Goal: Task Accomplishment & Management: Understand process/instructions

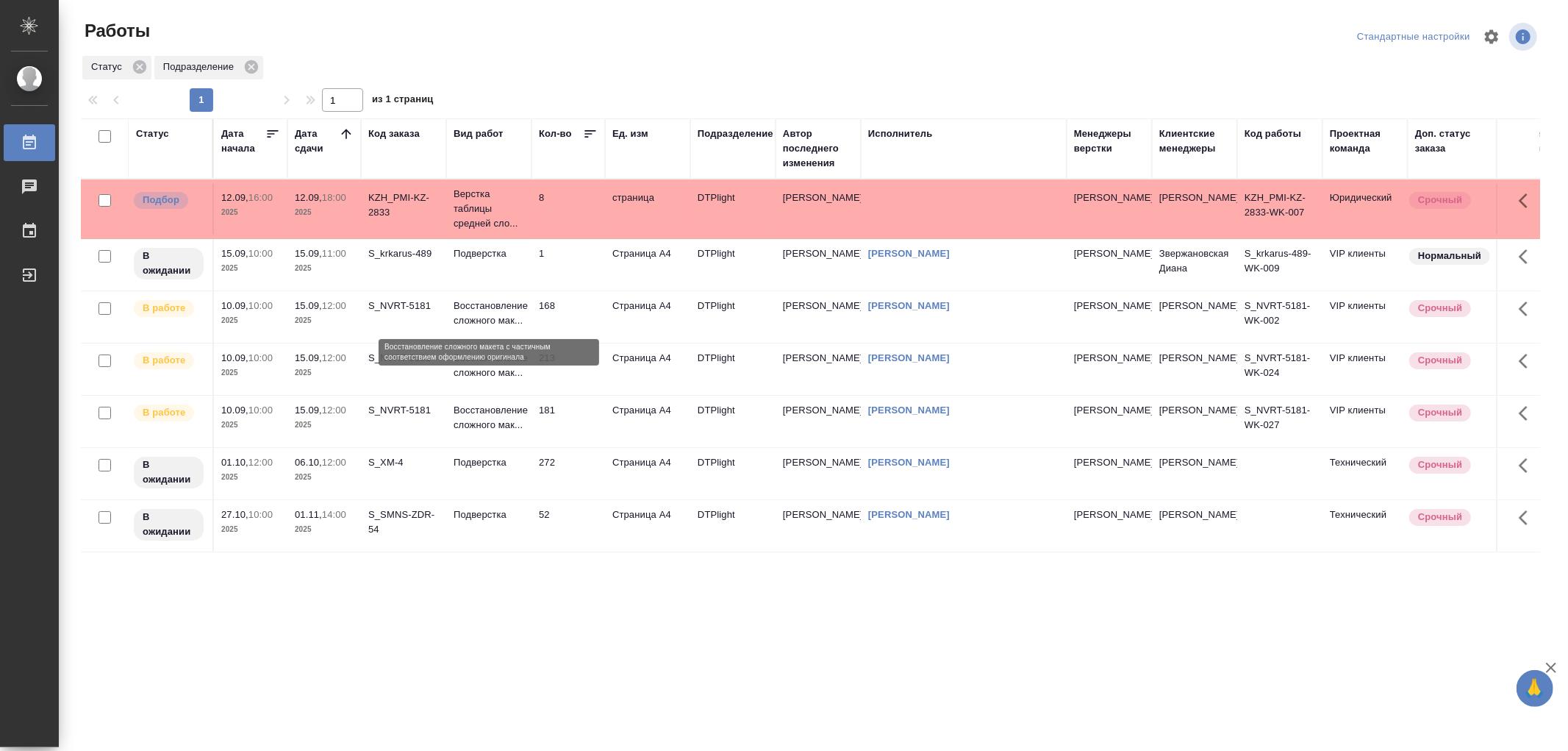
click at [510, 320] on p "Восстановление сложного мак..." at bounding box center [489, 313] width 71 height 29
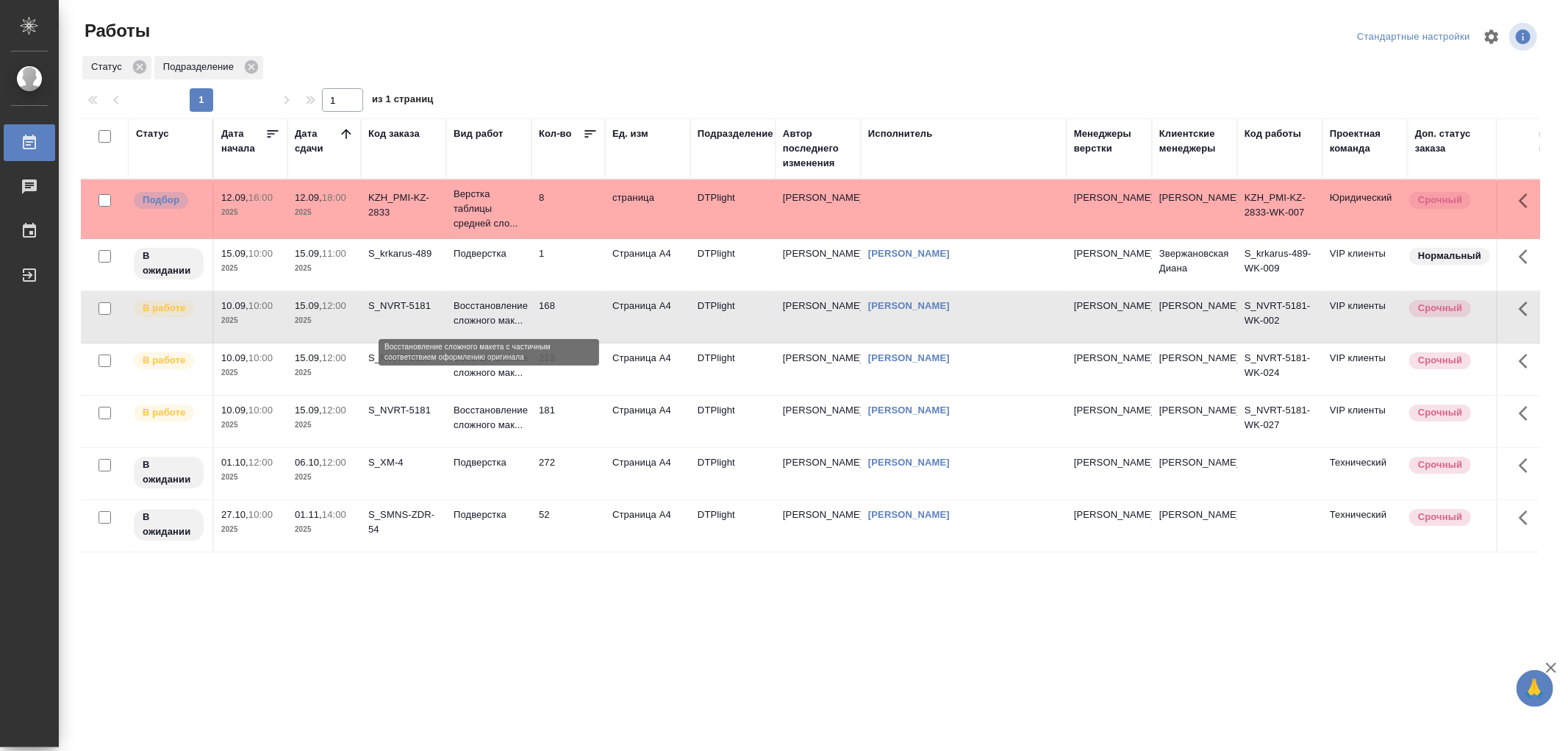
click at [510, 320] on p "Восстановление сложного мак..." at bounding box center [489, 313] width 71 height 29
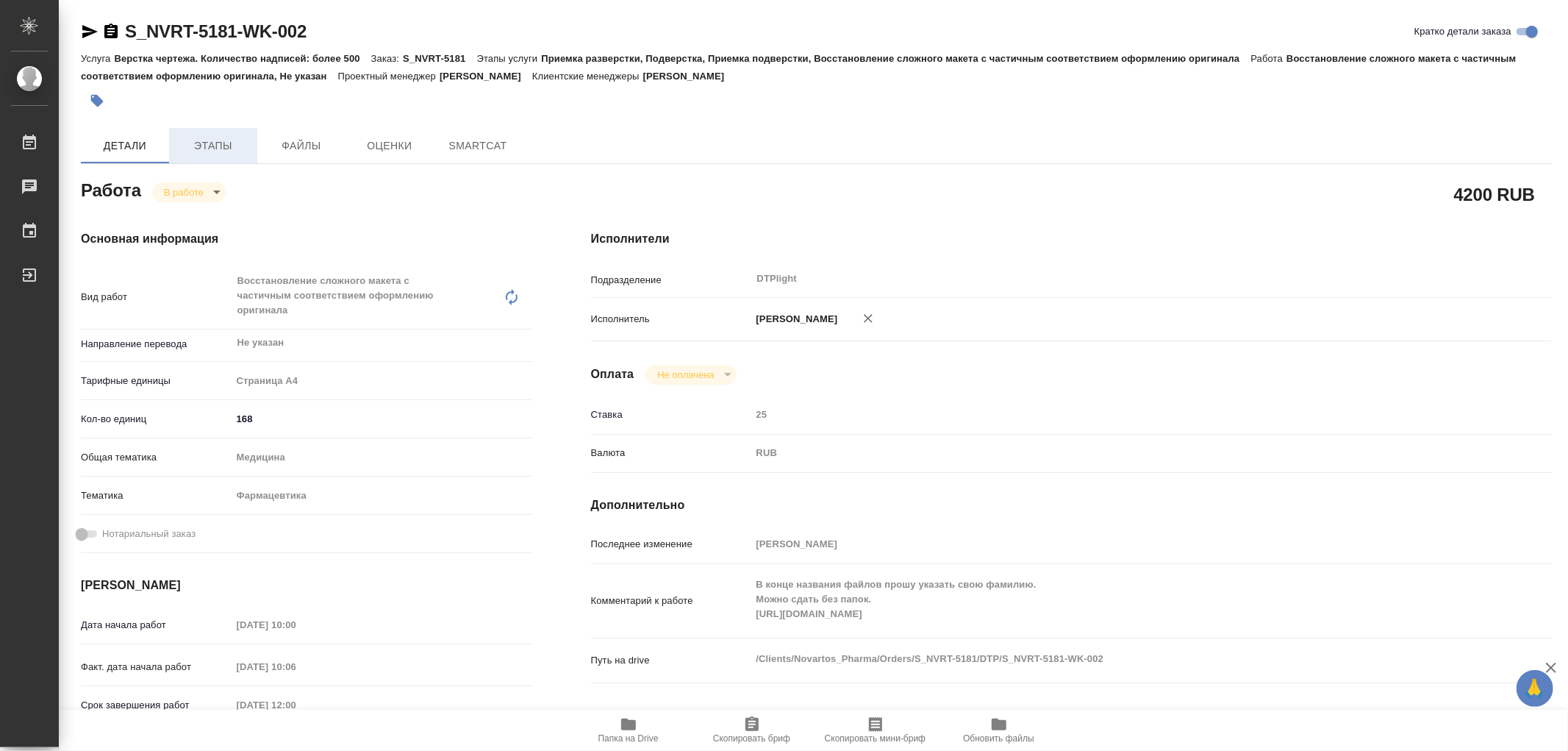
type textarea "x"
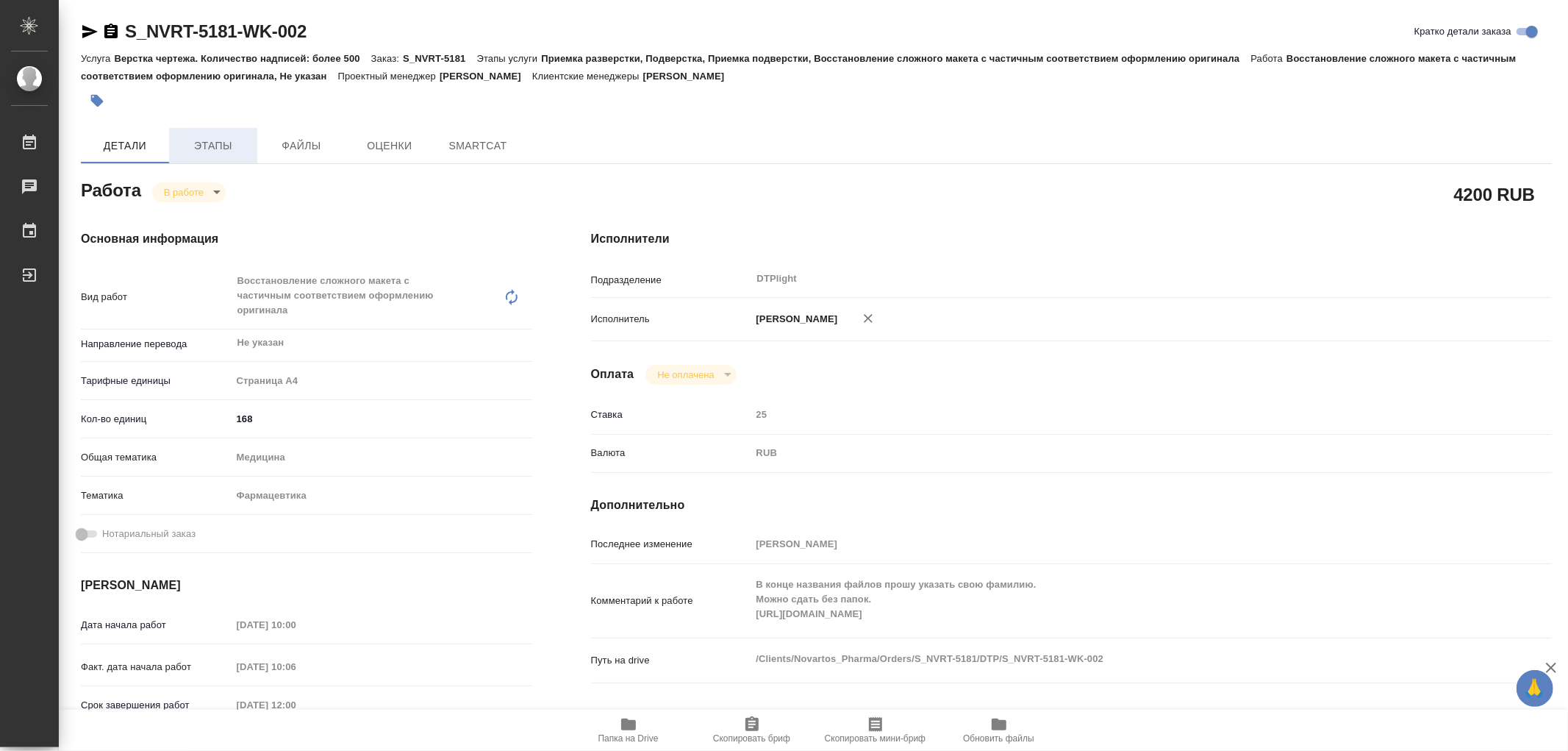
type textarea "x"
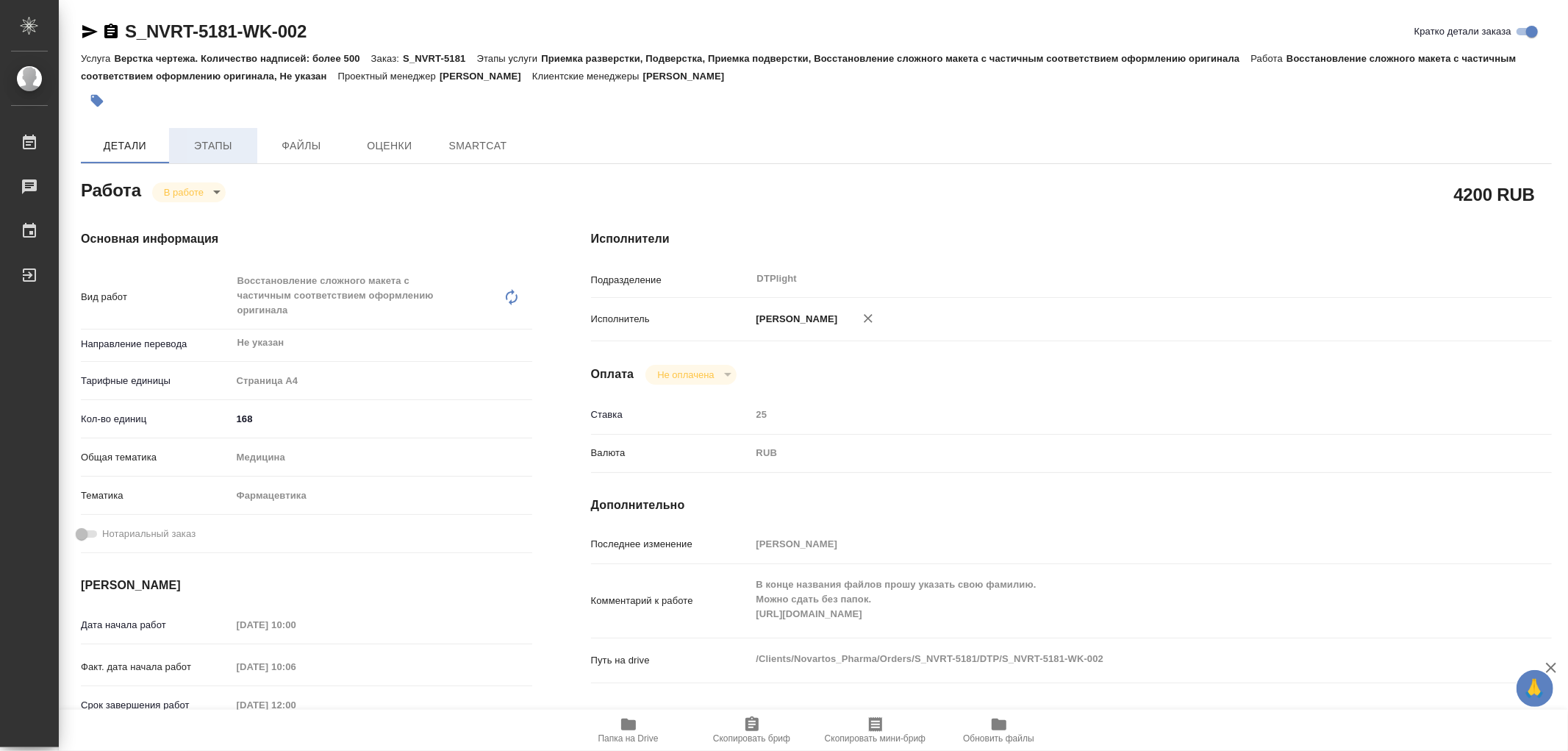
type textarea "x"
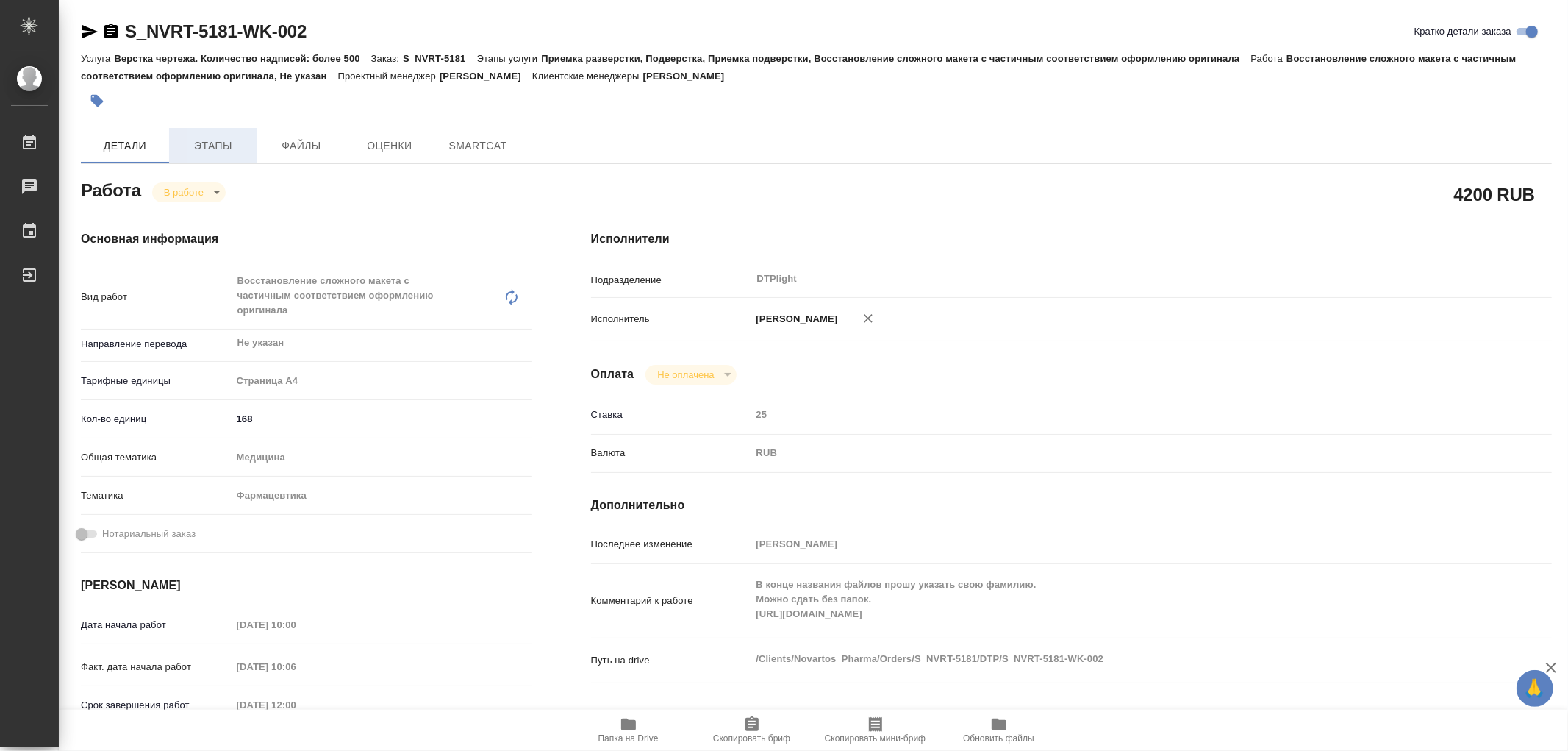
type textarea "x"
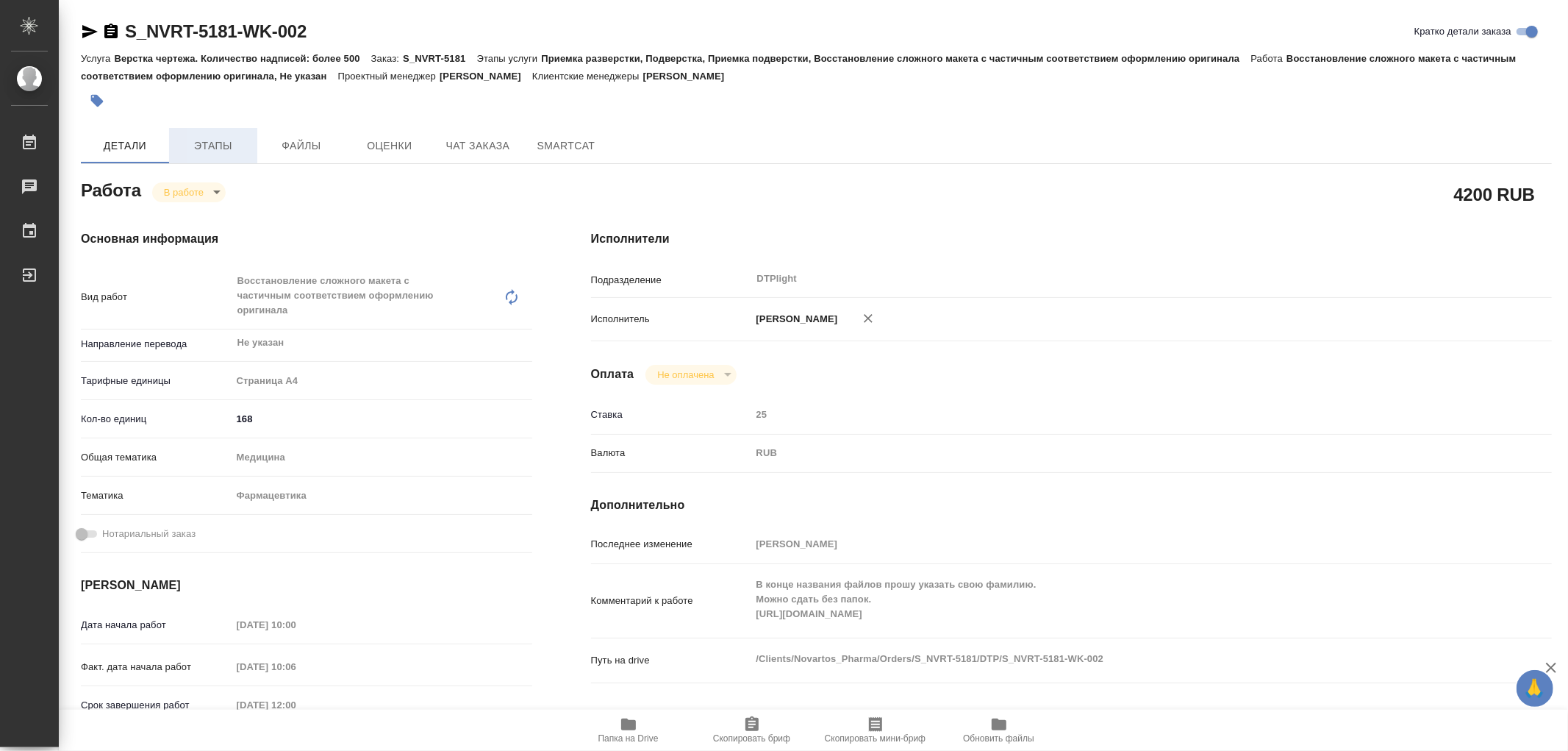
type textarea "x"
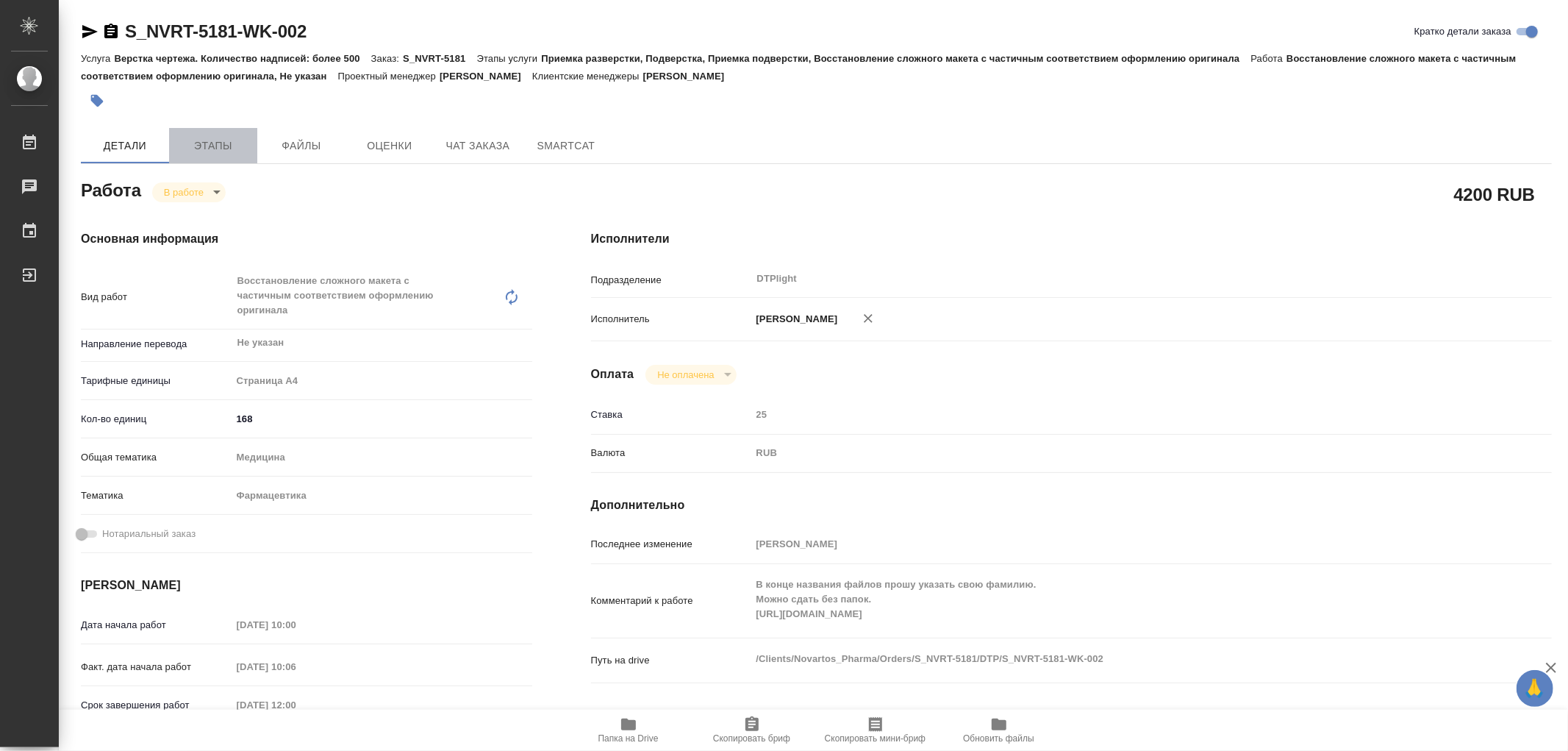
click at [228, 148] on span "Этапы" at bounding box center [213, 146] width 71 height 18
type textarea "x"
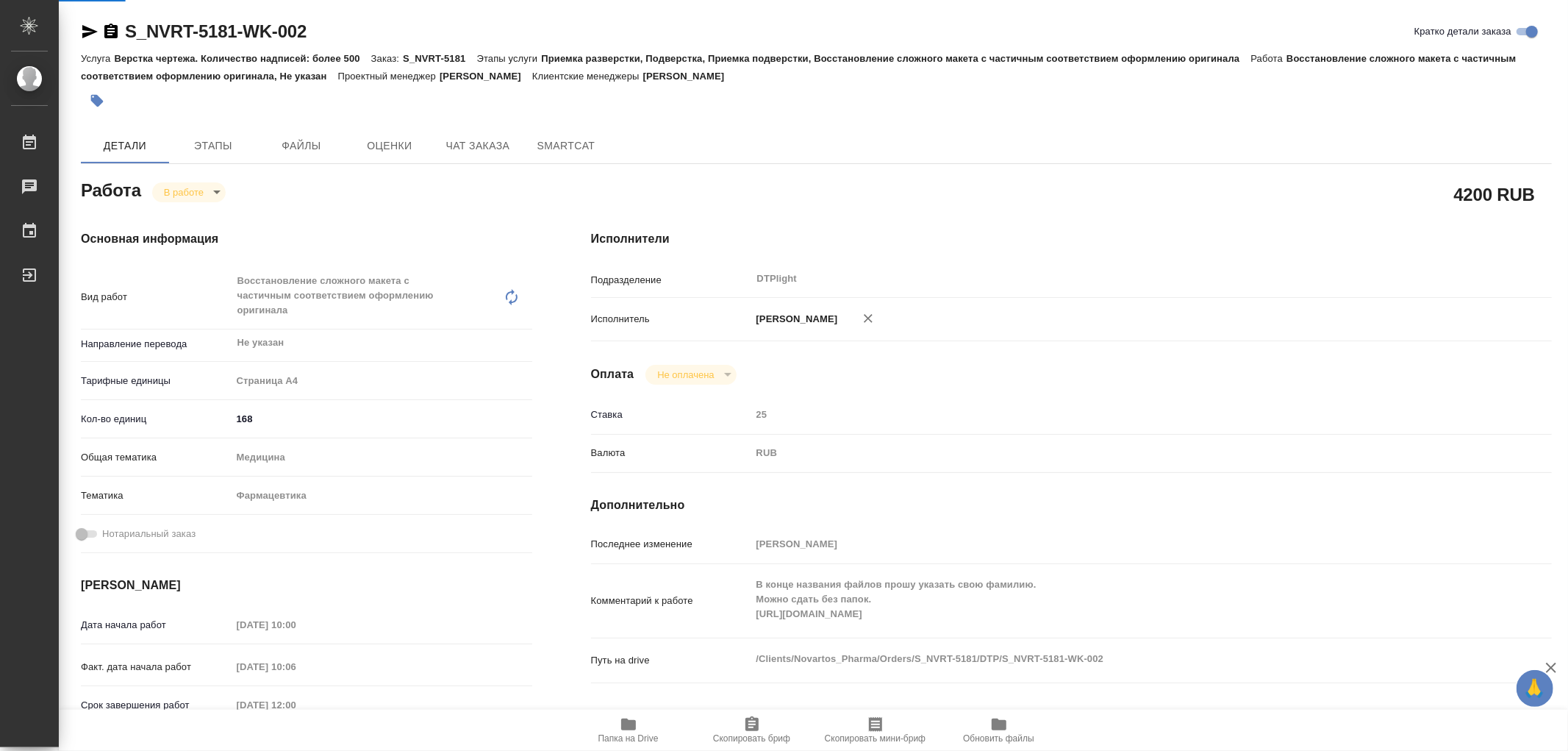
type textarea "x"
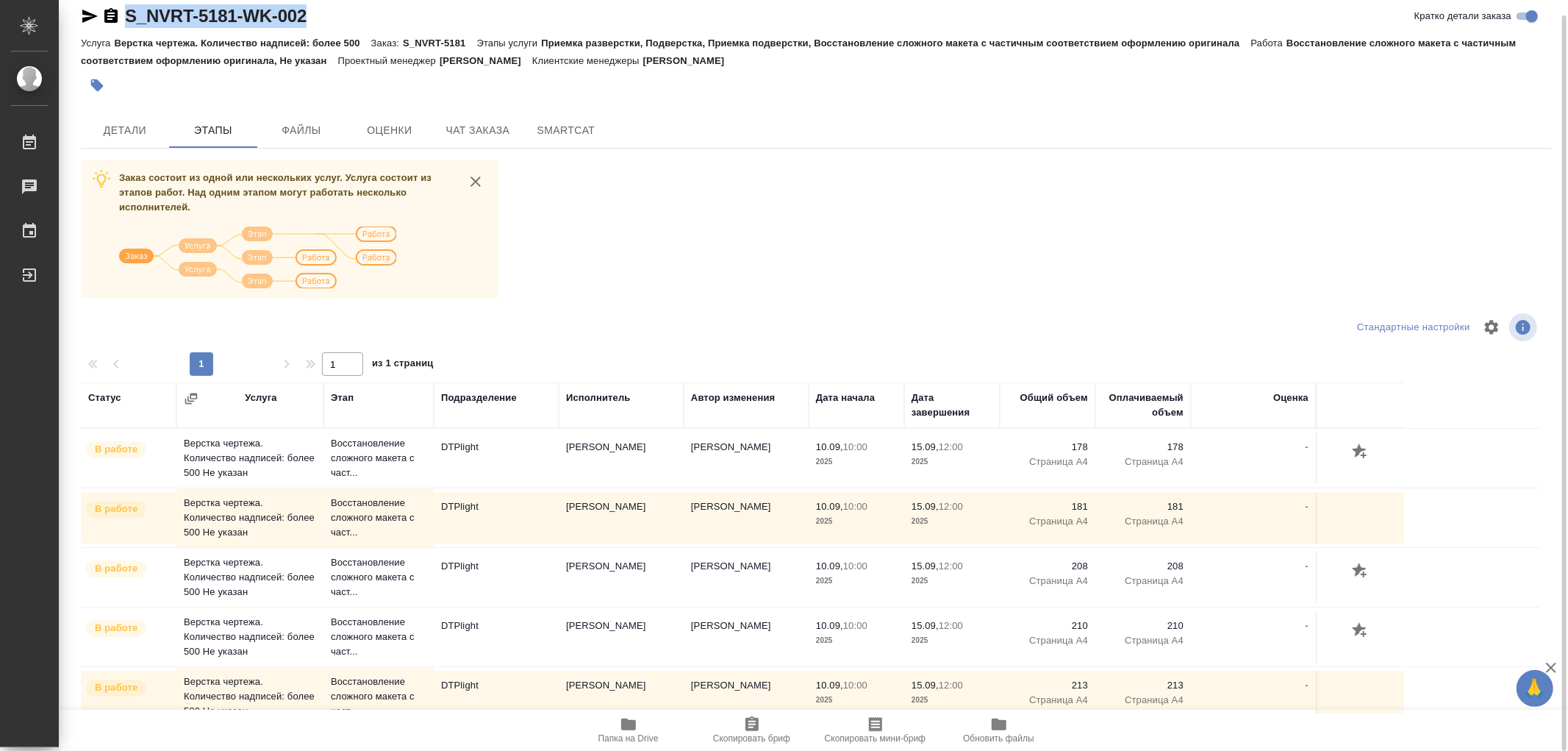
drag, startPoint x: 324, startPoint y: 8, endPoint x: 134, endPoint y: 16, distance: 190.2
click at [128, 16] on div "S_NVRT-5181-WK-002 Кратко детали заказа" at bounding box center [817, 16] width 1471 height 23
copy link "S_NVRT-5181-WK-002"
click at [128, 120] on button "Детали" at bounding box center [125, 130] width 88 height 35
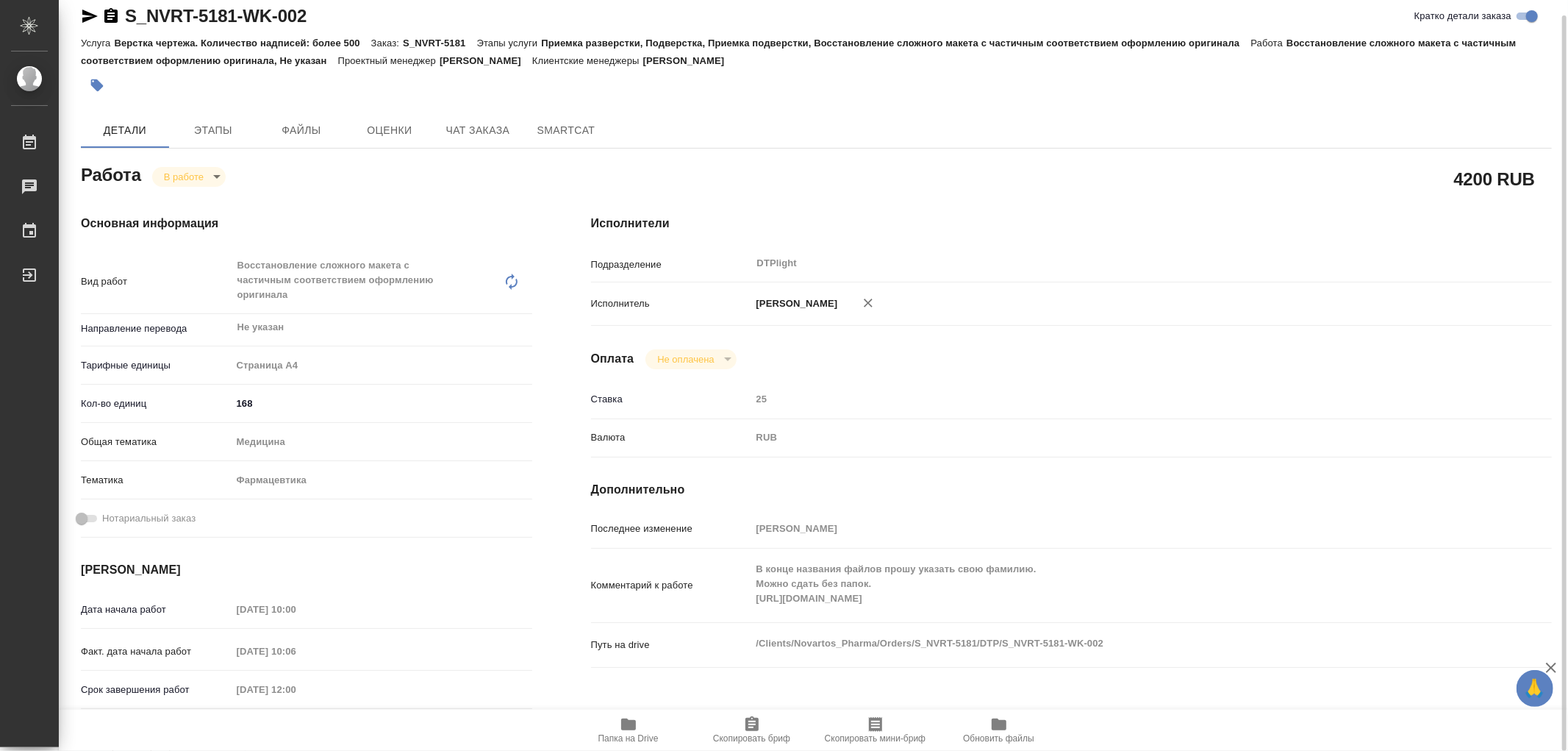
type textarea "x"
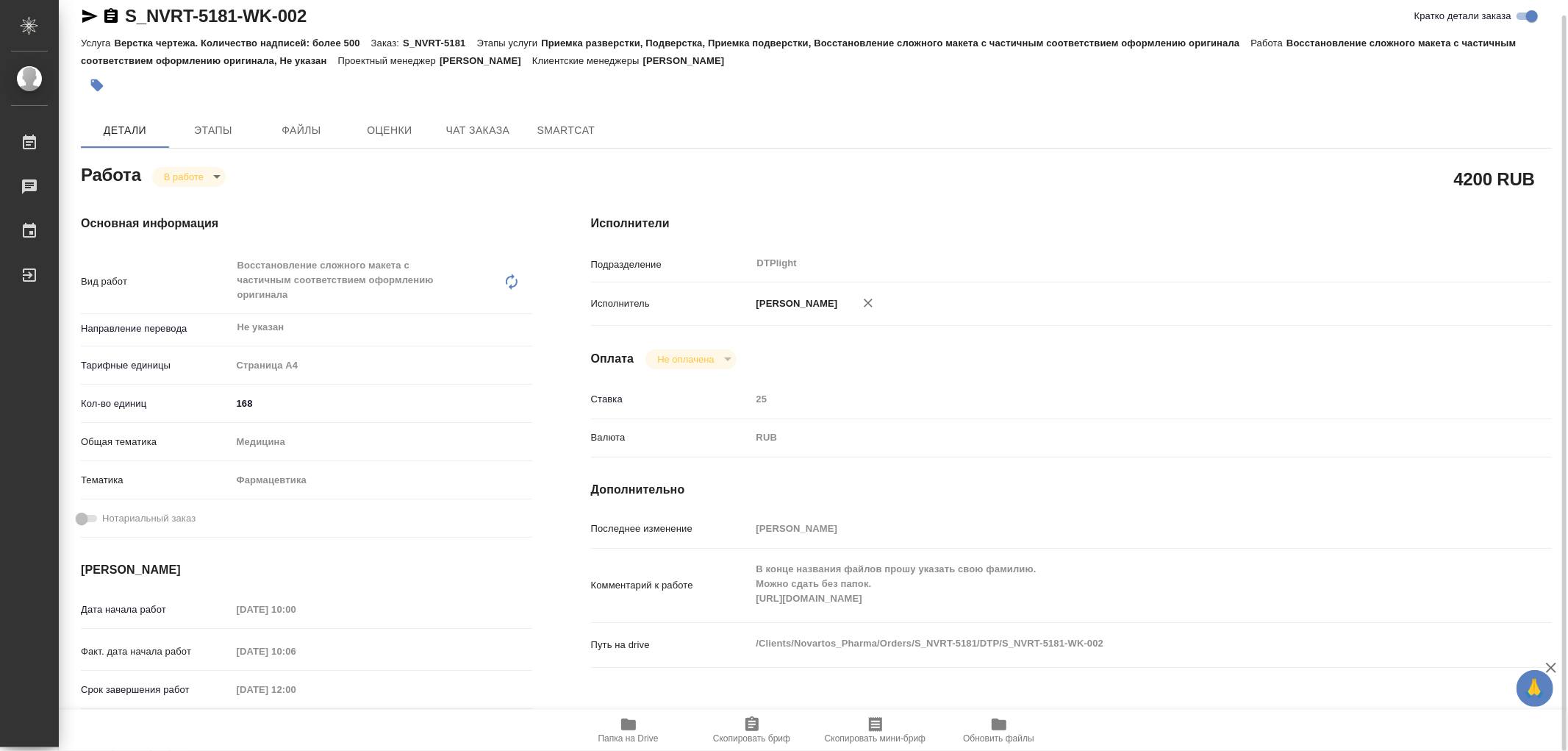
type textarea "x"
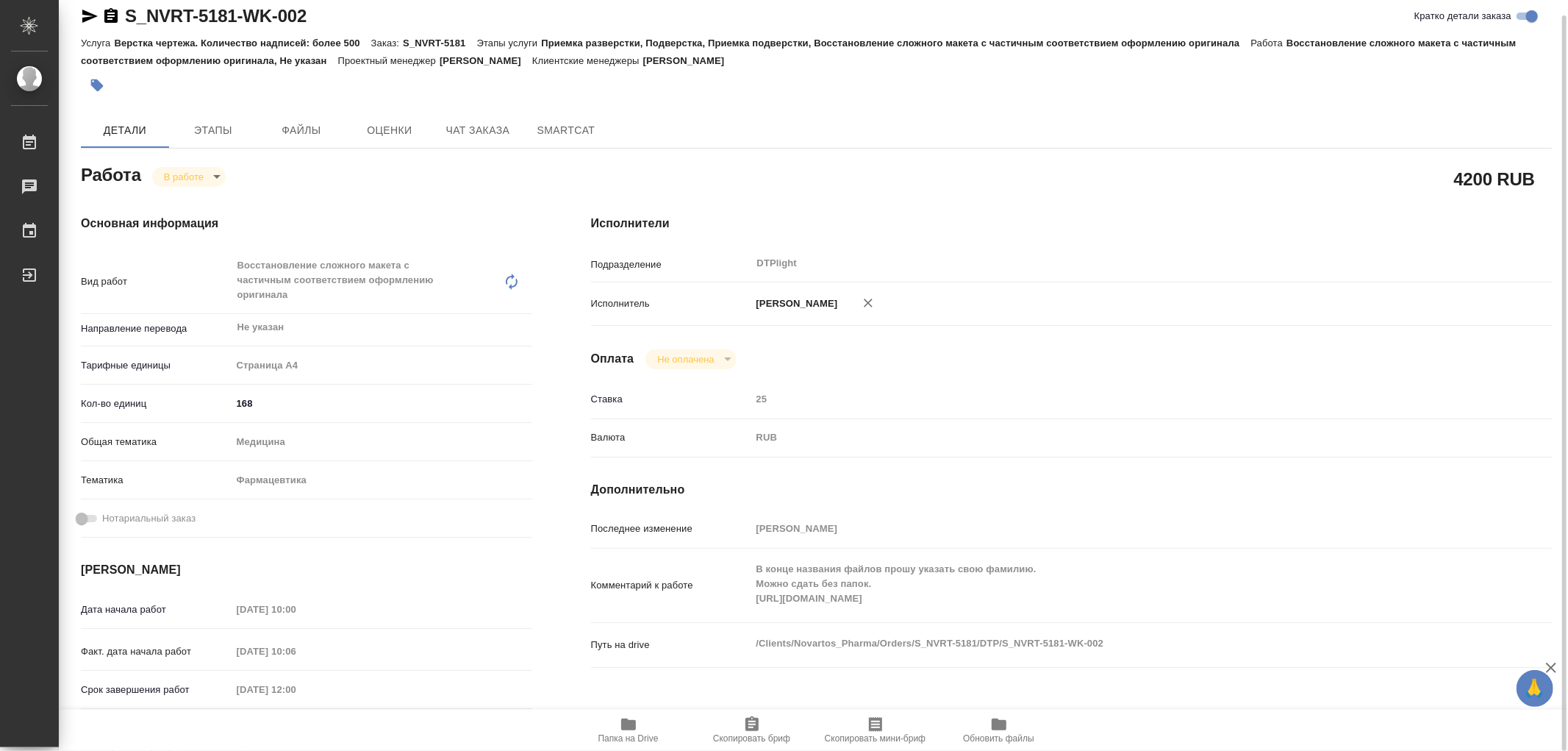
type textarea "x"
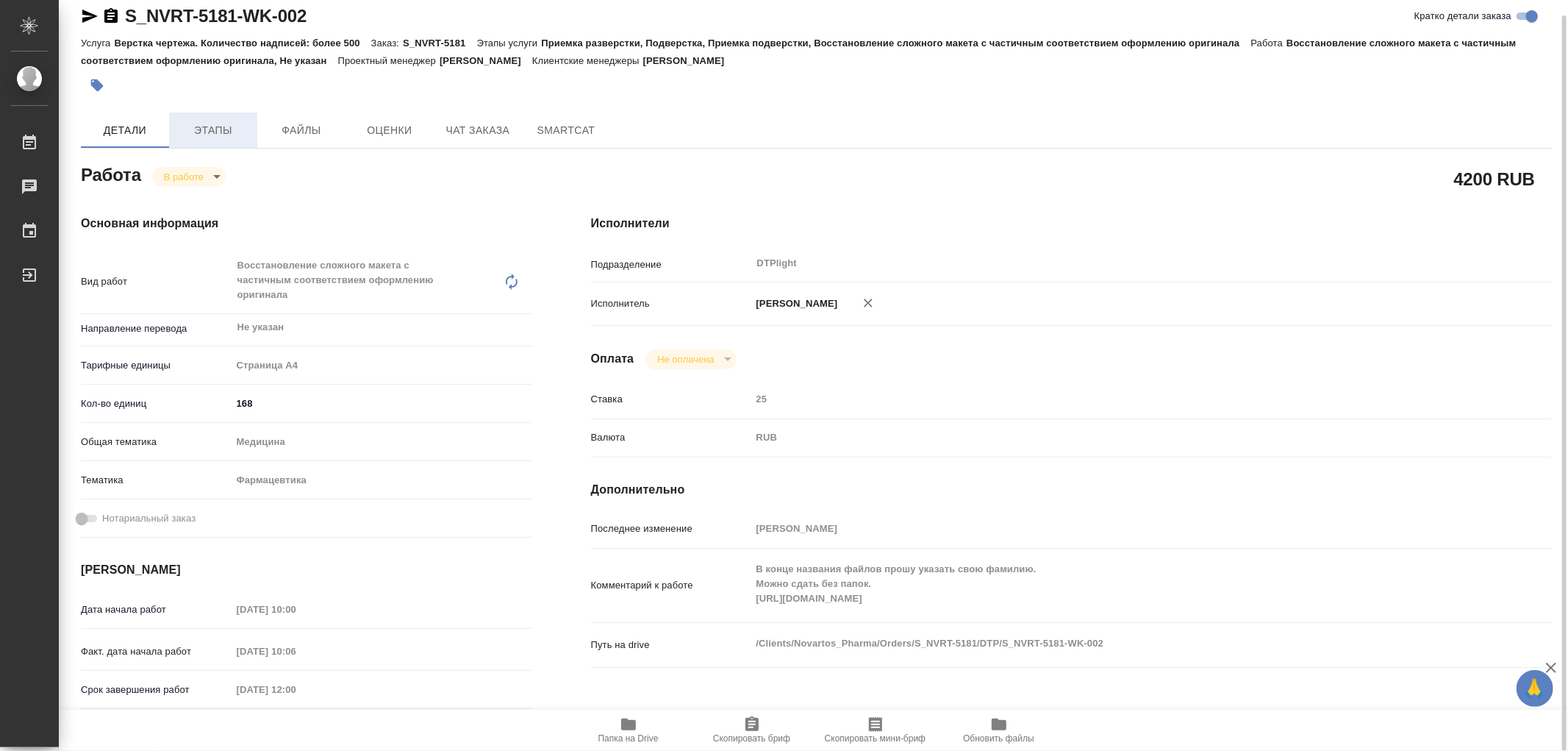
click at [216, 129] on span "Этапы" at bounding box center [213, 130] width 71 height 18
